Goal: Check status: Check status

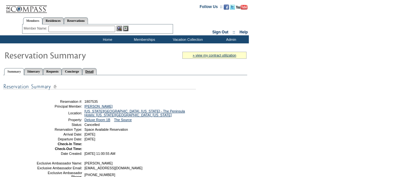
click at [97, 73] on link "Detail" at bounding box center [89, 71] width 15 height 7
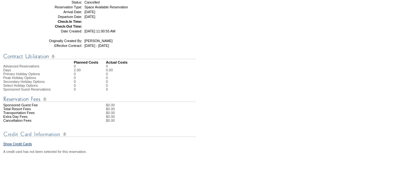
scroll to position [119, 0]
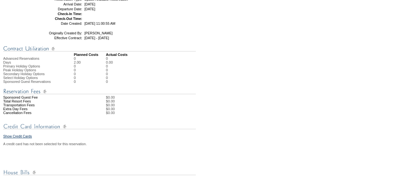
click at [166, 93] on td at bounding box center [125, 89] width 244 height 12
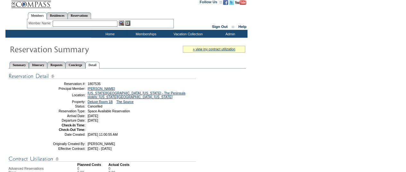
scroll to position [0, 0]
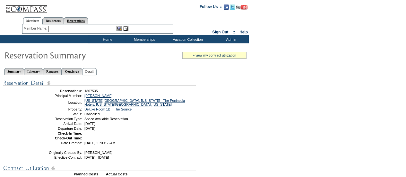
click at [84, 20] on link "Reservations" at bounding box center [76, 20] width 24 height 7
click at [65, 27] on input "text" at bounding box center [61, 29] width 28 height 6
paste input "1814310"
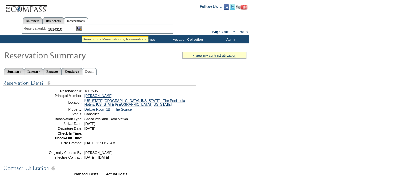
type input "1814310"
click at [82, 29] on img at bounding box center [78, 28] width 5 height 5
